Goal: Find specific page/section: Find specific page/section

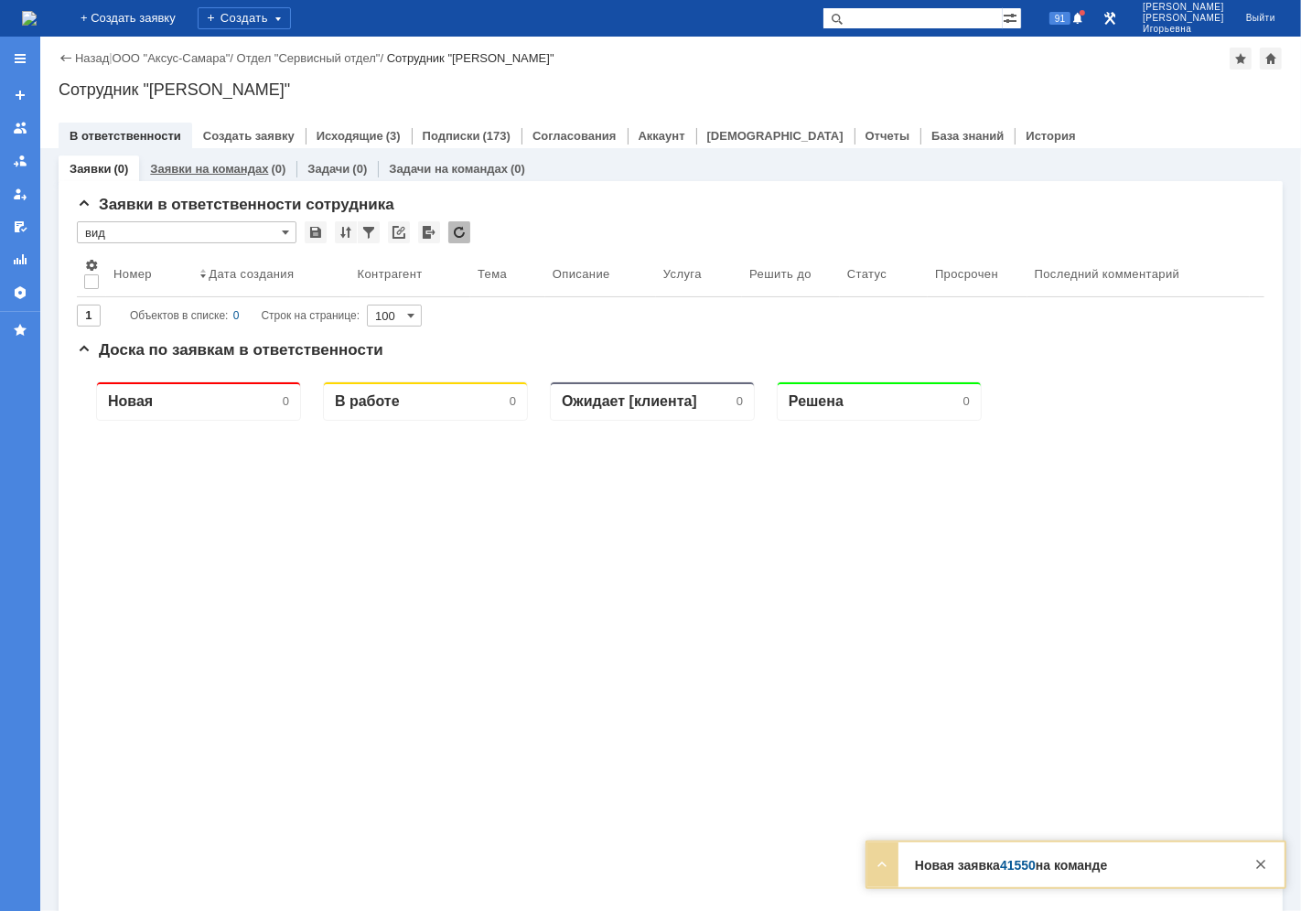
click at [194, 172] on link "Заявки на командах" at bounding box center [209, 169] width 118 height 14
